Goal: Information Seeking & Learning: Learn about a topic

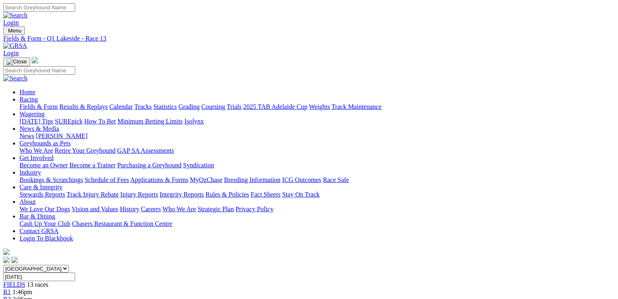
click at [40, 103] on link "Fields & Form" at bounding box center [38, 106] width 38 height 7
select select "QLD"
click at [55, 265] on select "South Australia New South Wales Northern Territory Queensland Tasmania Victoria…" at bounding box center [35, 269] width 65 height 8
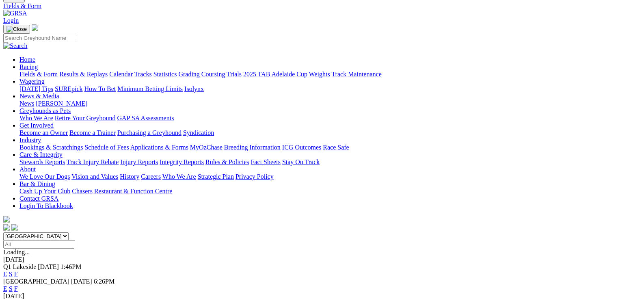
scroll to position [65, 0]
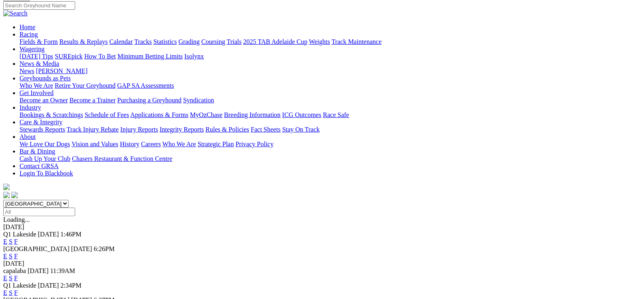
click at [7, 289] on link "E" at bounding box center [5, 292] width 4 height 7
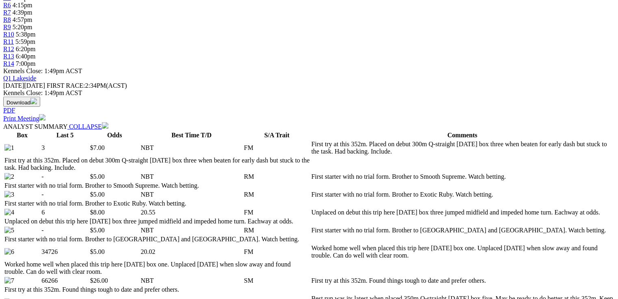
scroll to position [325, 0]
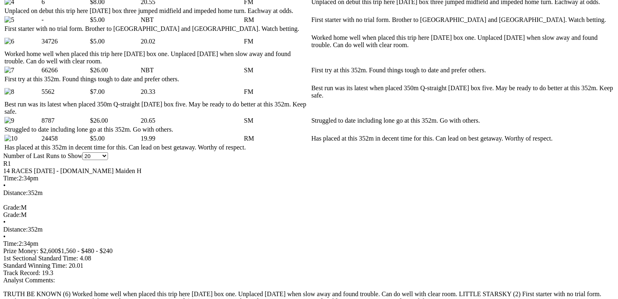
scroll to position [0, 0]
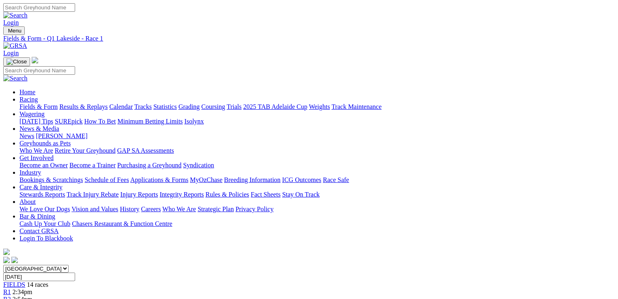
click at [32, 296] on span "2:54pm" at bounding box center [23, 299] width 20 height 7
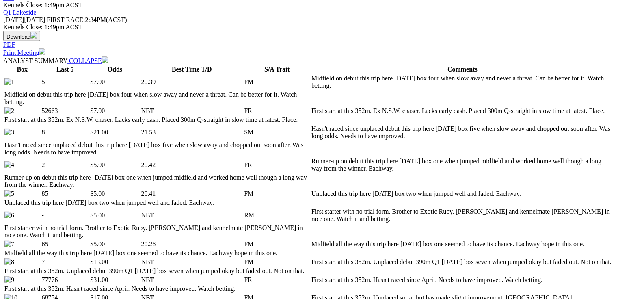
scroll to position [390, 0]
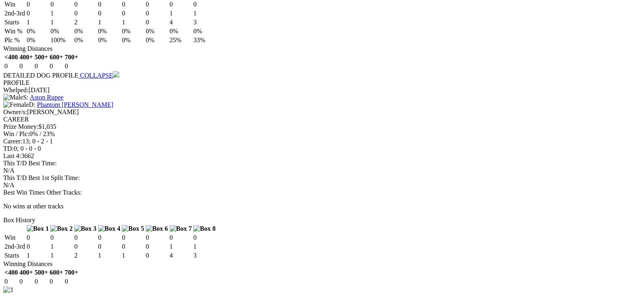
scroll to position [0, 0]
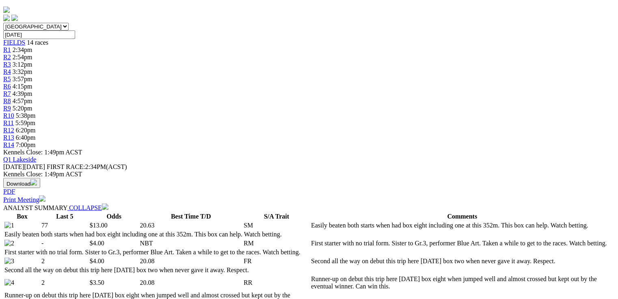
scroll to position [325, 0]
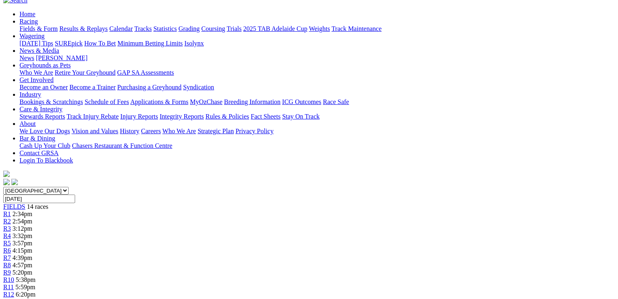
scroll to position [0, 0]
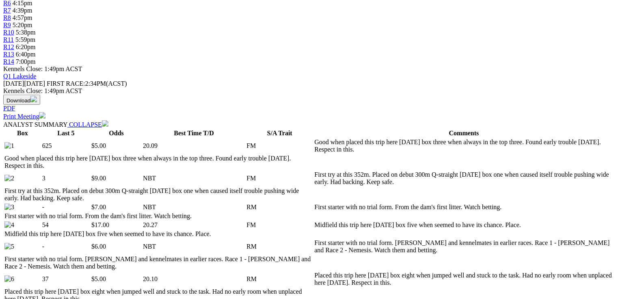
scroll to position [357, 0]
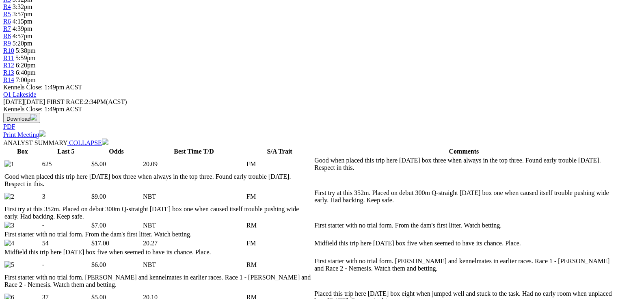
scroll to position [0, 0]
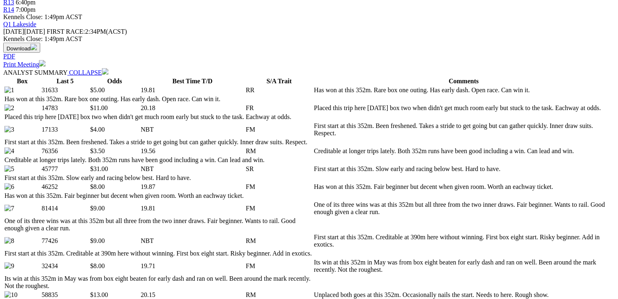
scroll to position [422, 0]
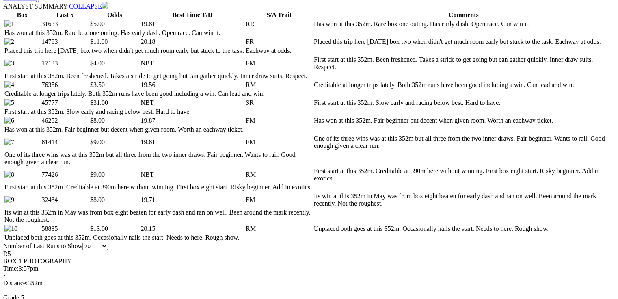
scroll to position [455, 0]
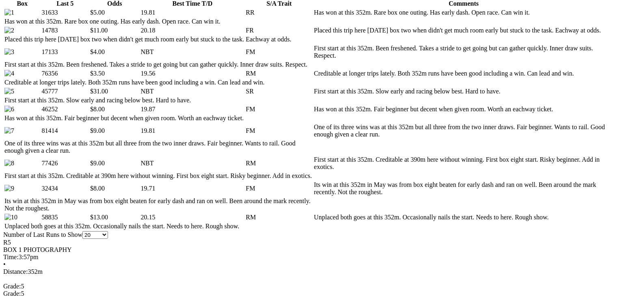
drag, startPoint x: 278, startPoint y: 185, endPoint x: 291, endPoint y: 188, distance: 13.4
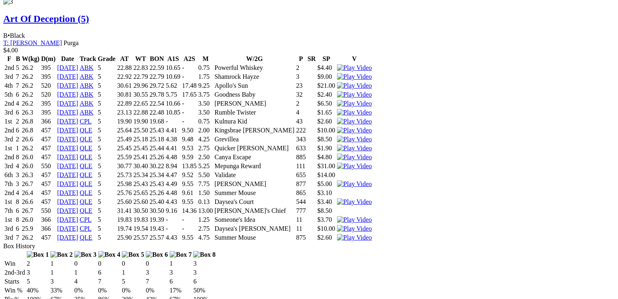
scroll to position [0, 0]
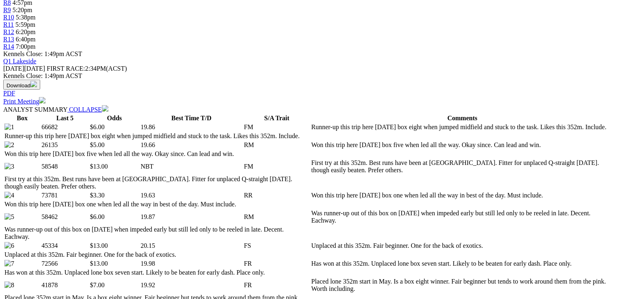
scroll to position [357, 0]
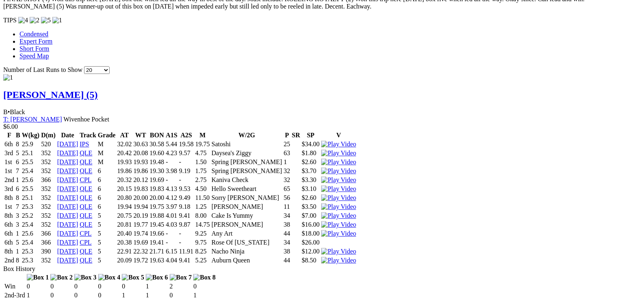
scroll to position [844, 0]
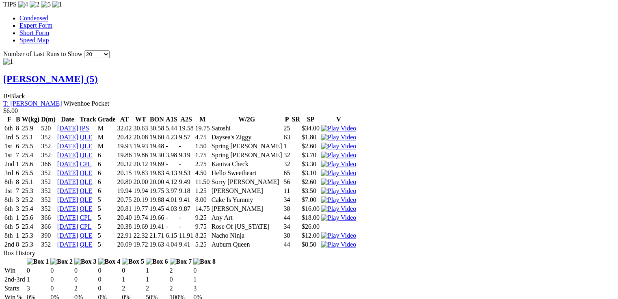
drag, startPoint x: 209, startPoint y: 247, endPoint x: 231, endPoint y: 244, distance: 22.1
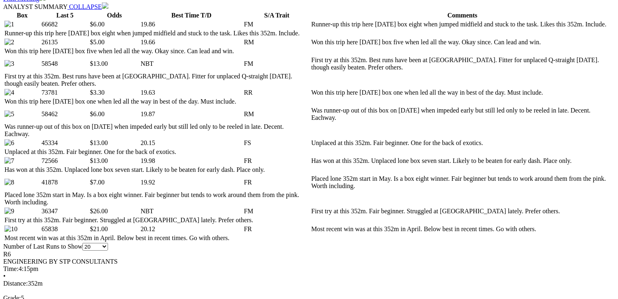
scroll to position [0, 0]
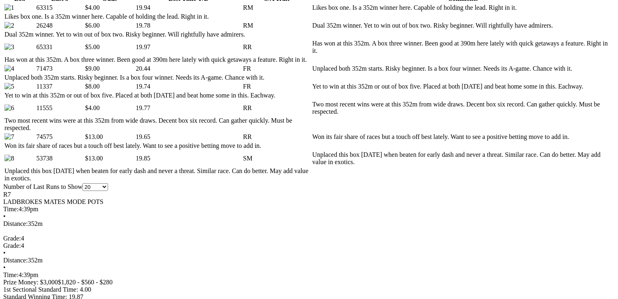
scroll to position [487, 0]
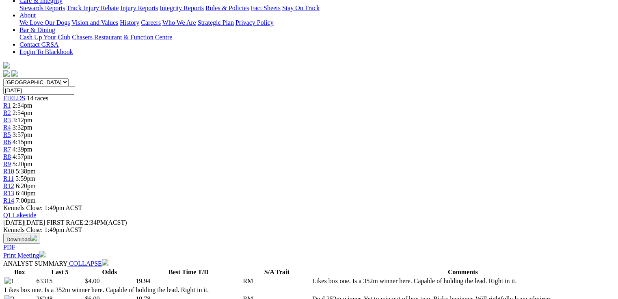
scroll to position [0, 0]
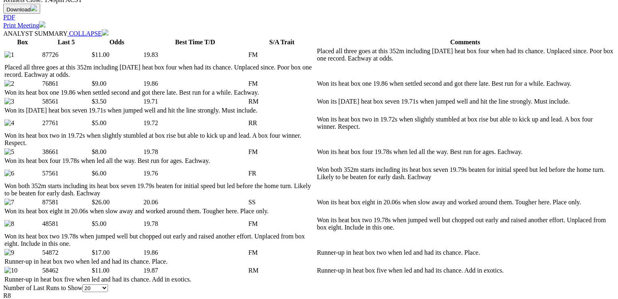
scroll to position [422, 0]
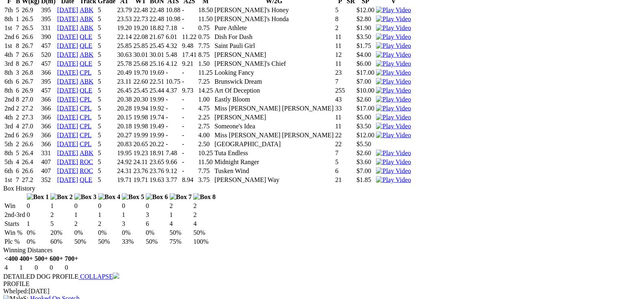
scroll to position [0, 0]
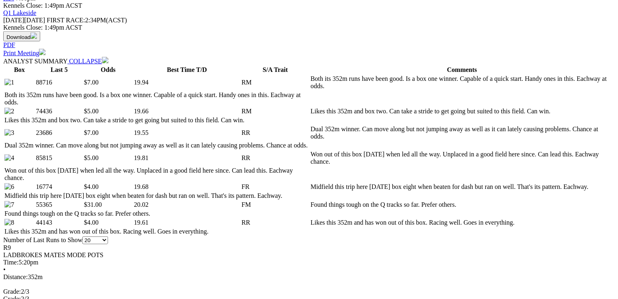
scroll to position [422, 0]
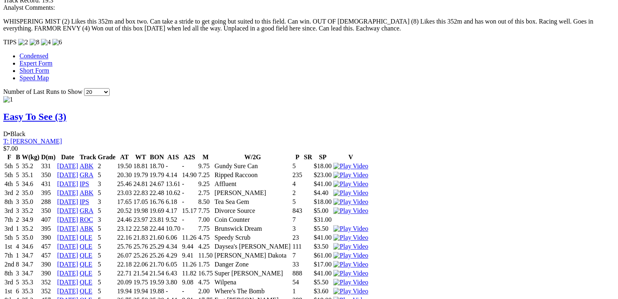
scroll to position [747, 0]
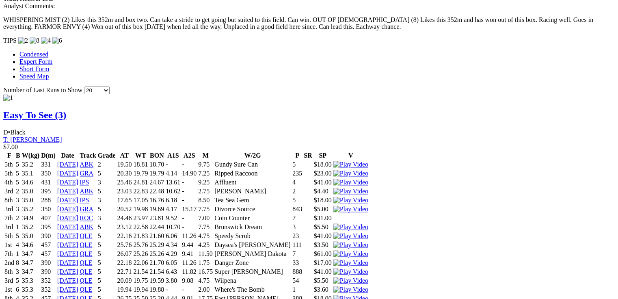
drag, startPoint x: 37, startPoint y: 108, endPoint x: 438, endPoint y: 109, distance: 401.1
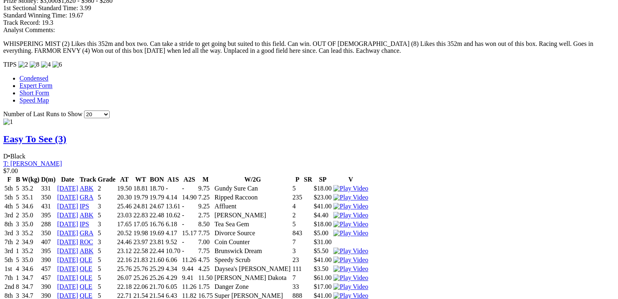
scroll to position [0, 0]
